Goal: Check status

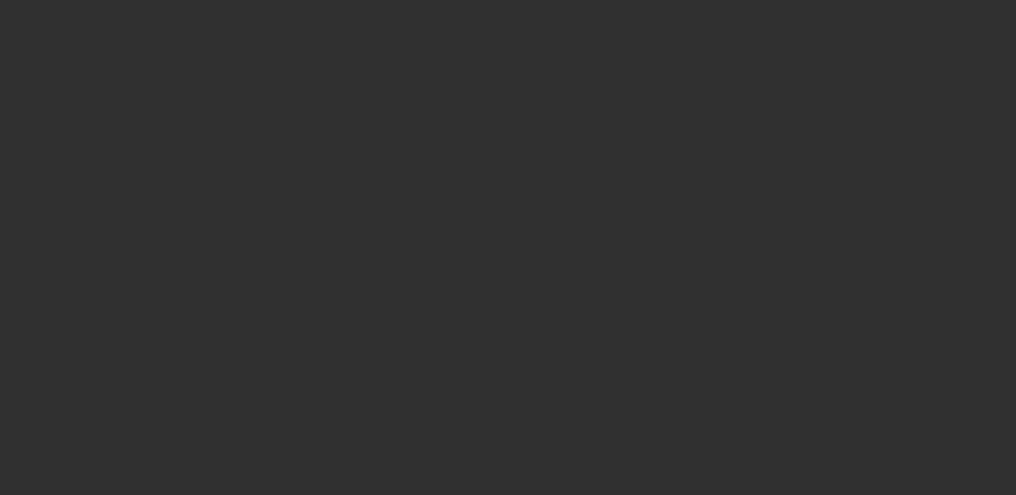
click at [277, 346] on div at bounding box center [508, 247] width 1016 height 495
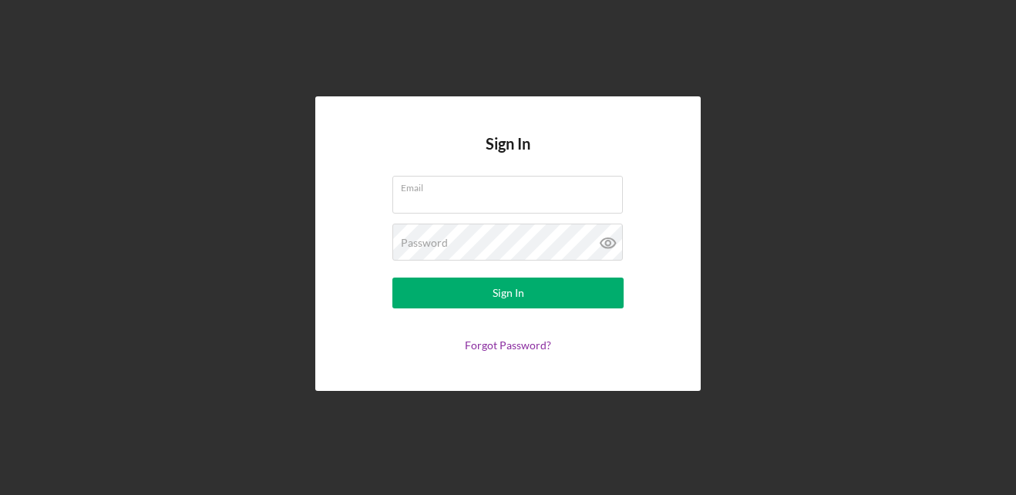
type input "[EMAIL_ADDRESS][DOMAIN_NAME]"
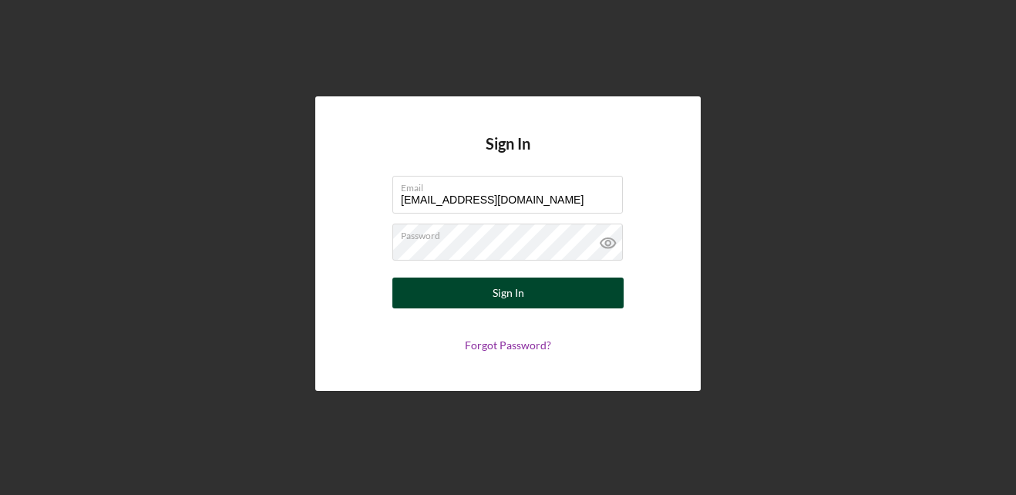
click at [445, 298] on button "Sign In" at bounding box center [507, 293] width 231 height 31
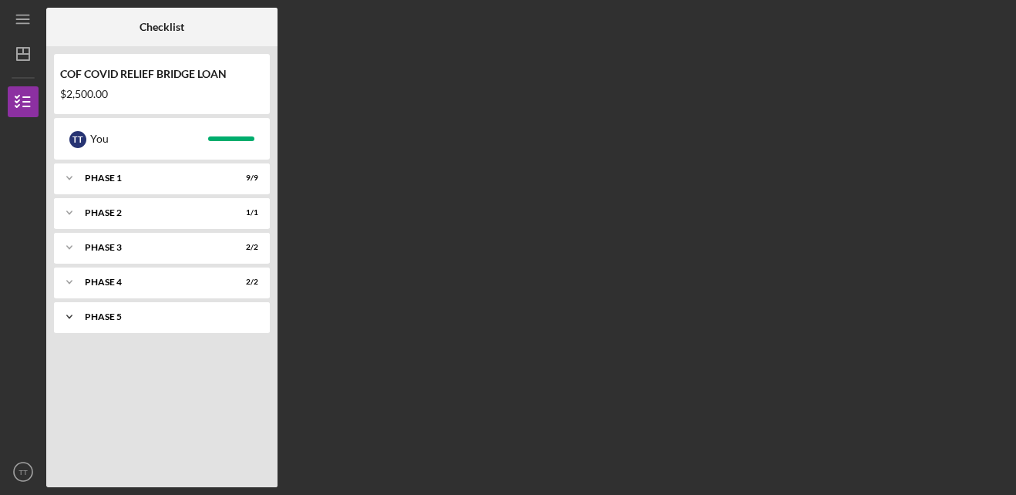
click at [180, 321] on div "Icon/Expander Phase 5 2 / 2" at bounding box center [162, 316] width 216 height 31
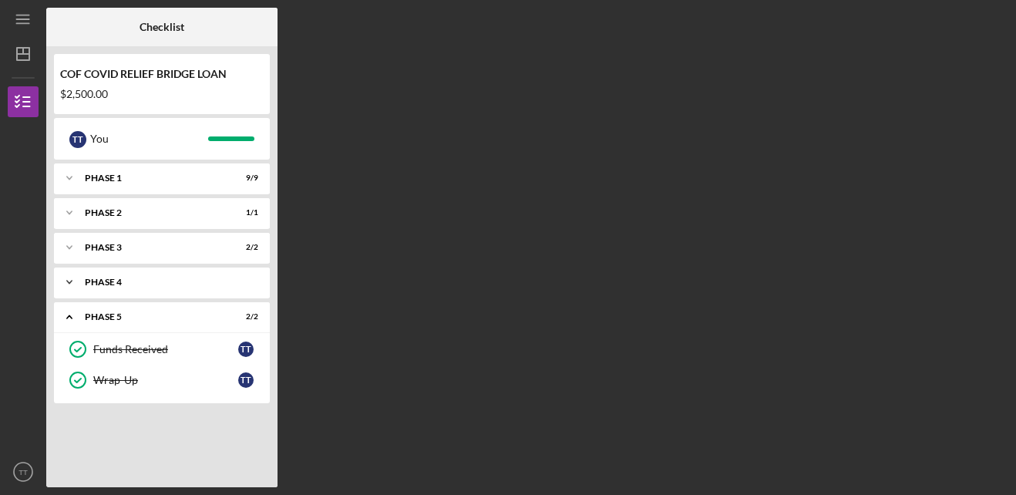
click at [175, 285] on div "Phase 4" at bounding box center [168, 282] width 166 height 9
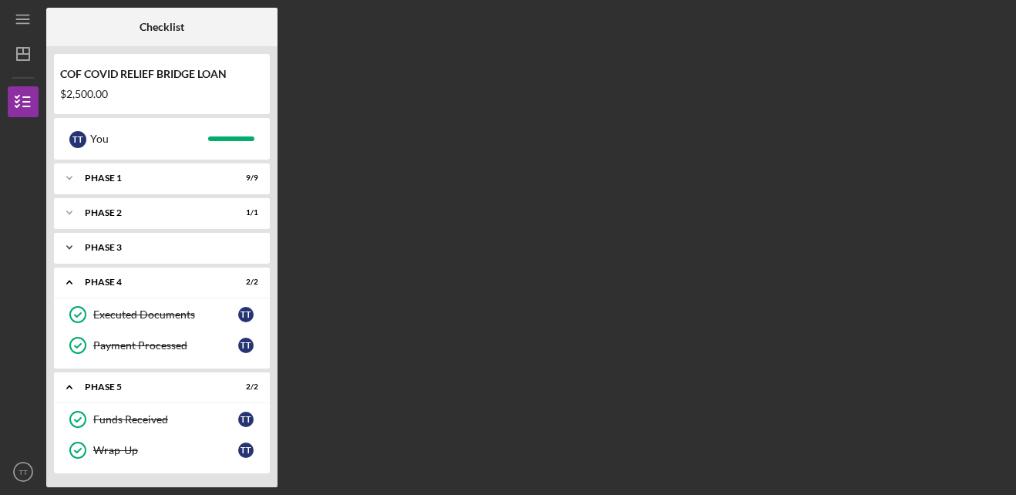
click at [173, 253] on div "Icon/Expander Phase 3 2 / 2" at bounding box center [162, 247] width 216 height 31
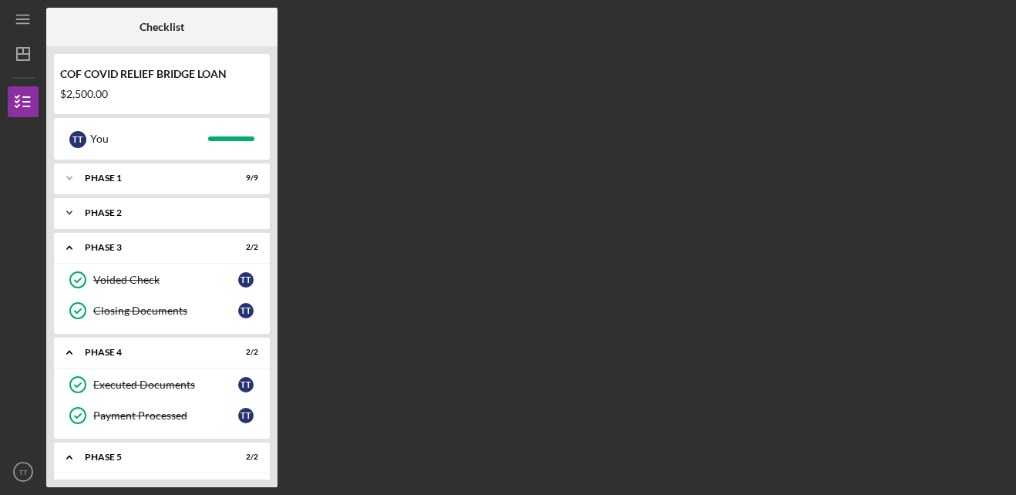
click at [173, 219] on div "Icon/Expander Phase 2 1 / 1" at bounding box center [162, 212] width 216 height 31
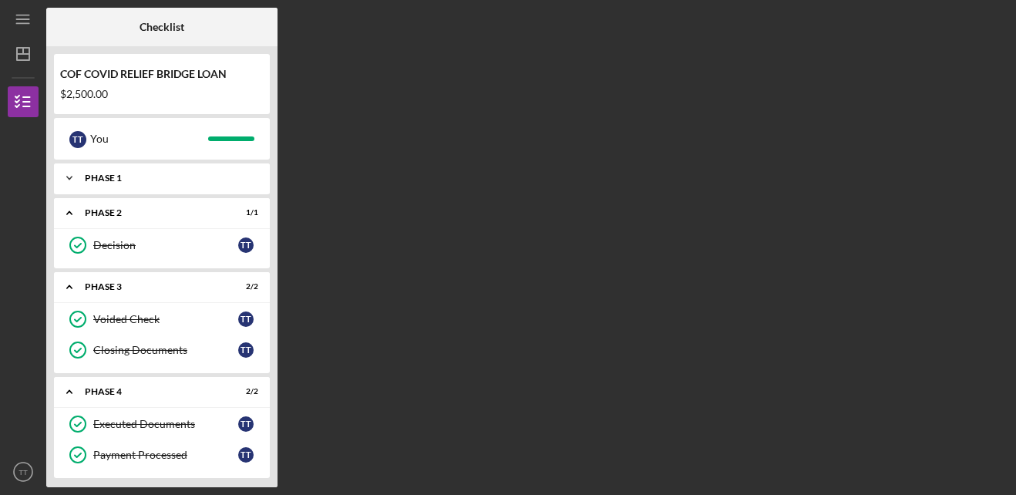
click at [170, 183] on div "Icon/Expander Phase 1 9 / 9" at bounding box center [162, 178] width 216 height 31
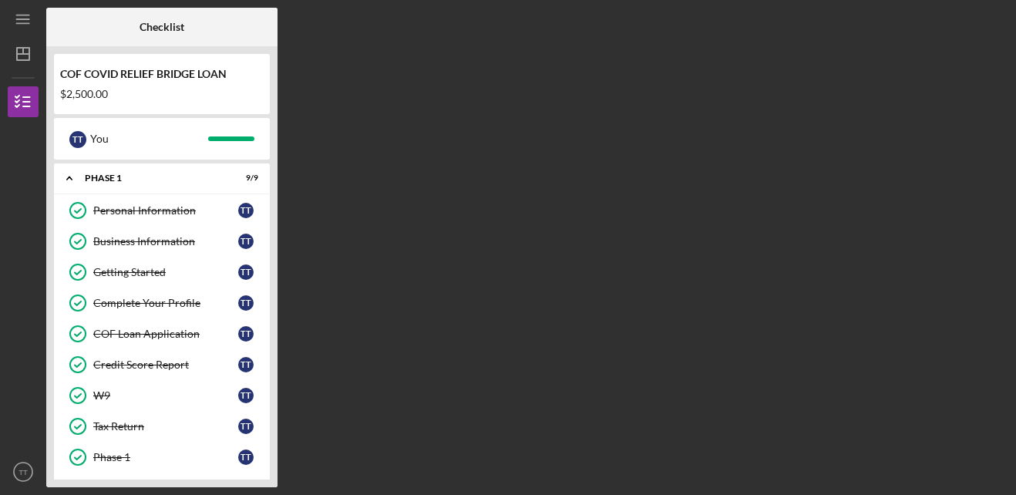
click at [338, 26] on div "Checklist COF COVID RELIEF BRIDGE LOAN $2,500.00 T T You Icon/Expander Phase 1 …" at bounding box center [527, 248] width 962 height 480
